Goal: Transaction & Acquisition: Book appointment/travel/reservation

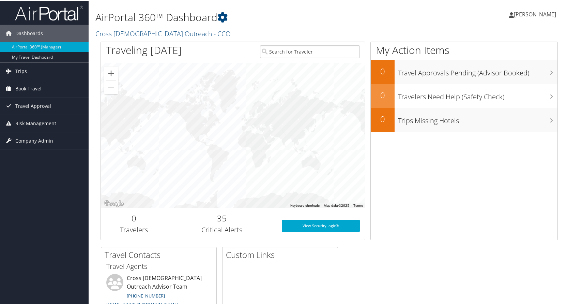
click at [30, 89] on span "Book Travel" at bounding box center [28, 87] width 26 height 17
click at [30, 90] on span "Book Travel" at bounding box center [28, 87] width 26 height 17
click at [26, 86] on span "Book Travel" at bounding box center [28, 87] width 26 height 17
click at [519, 13] on span "[PERSON_NAME]" at bounding box center [535, 13] width 42 height 7
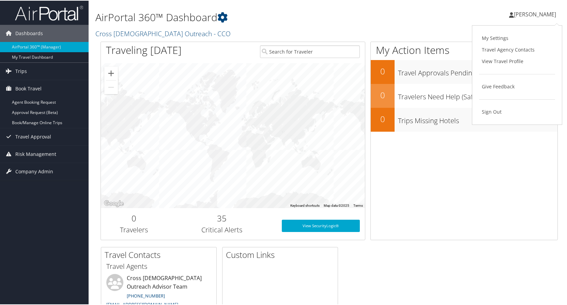
click at [444, 191] on div "My Action Items 0 Travel Approvals Pending (Advisor Booked) 0 Travelers Need He…" at bounding box center [464, 140] width 187 height 198
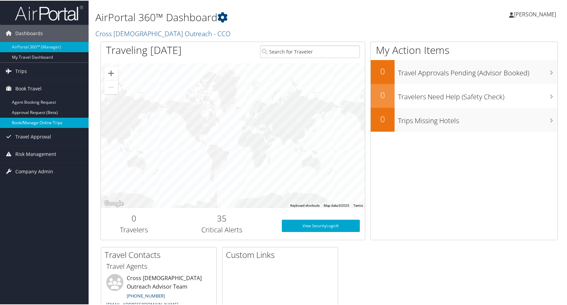
click at [50, 123] on link "Book/Manage Online Trips" at bounding box center [44, 122] width 89 height 10
